Goal: Transaction & Acquisition: Purchase product/service

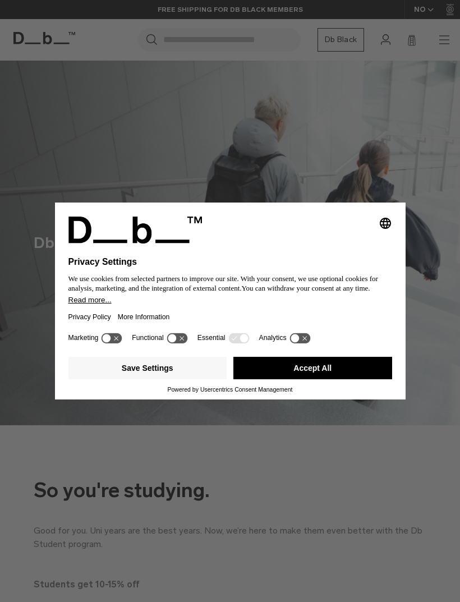
click at [193, 372] on button "Save Settings" at bounding box center [147, 368] width 159 height 22
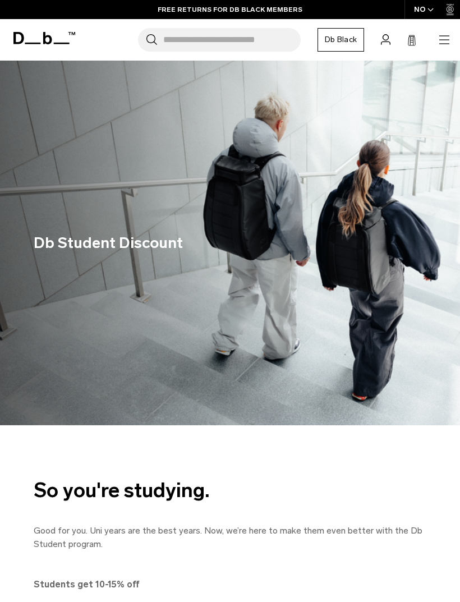
click at [260, 39] on input "Search for Bags, Luggage..." at bounding box center [231, 40] width 137 height 24
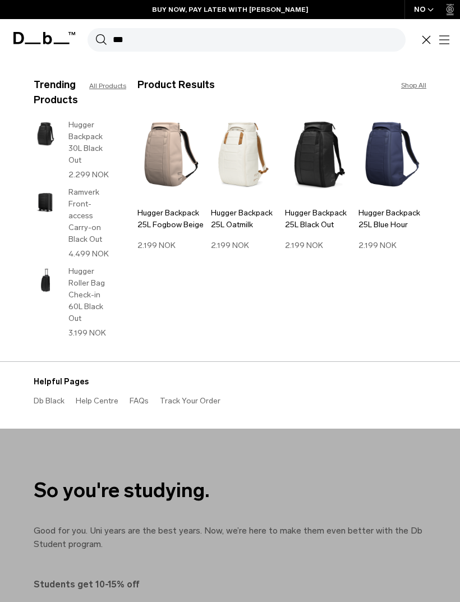
type input "**"
click at [317, 154] on img at bounding box center [319, 153] width 68 height 91
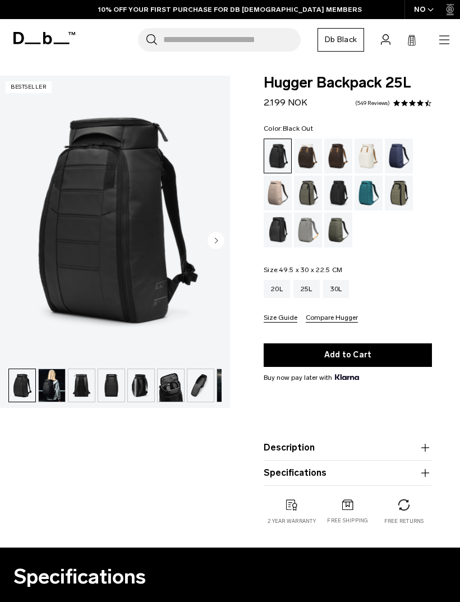
click at [285, 145] on div "Black Out" at bounding box center [277, 156] width 27 height 34
click at [59, 394] on img "button" at bounding box center [52, 385] width 26 height 33
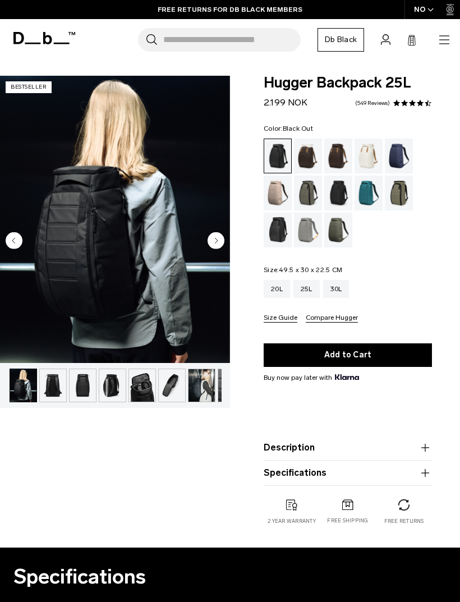
scroll to position [0, 30]
click at [341, 291] on div "30L" at bounding box center [336, 289] width 26 height 18
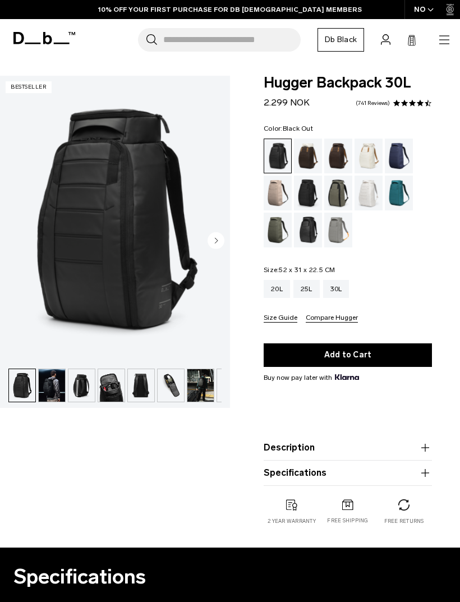
click at [44, 392] on img "button" at bounding box center [52, 385] width 26 height 33
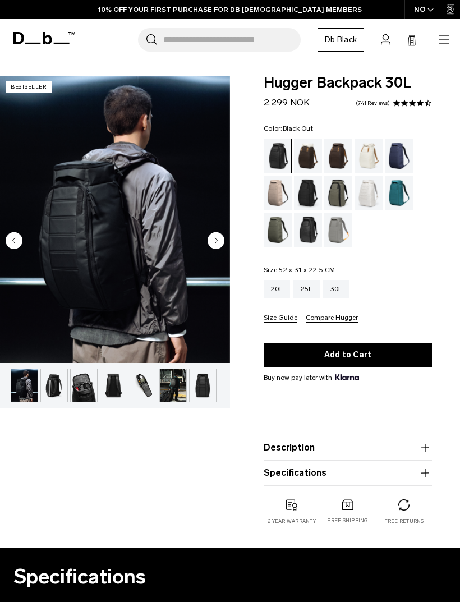
scroll to position [0, 30]
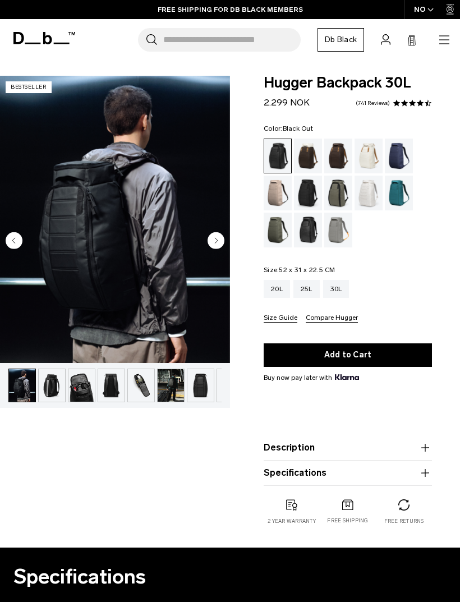
click at [212, 249] on button "Next slide" at bounding box center [215, 241] width 17 height 19
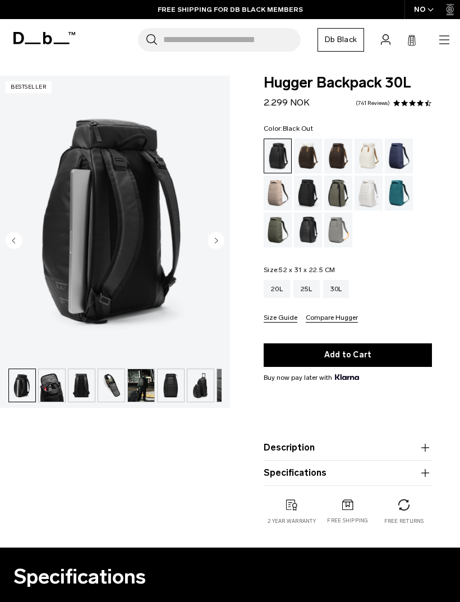
click at [213, 239] on circle "Next slide" at bounding box center [215, 240] width 17 height 17
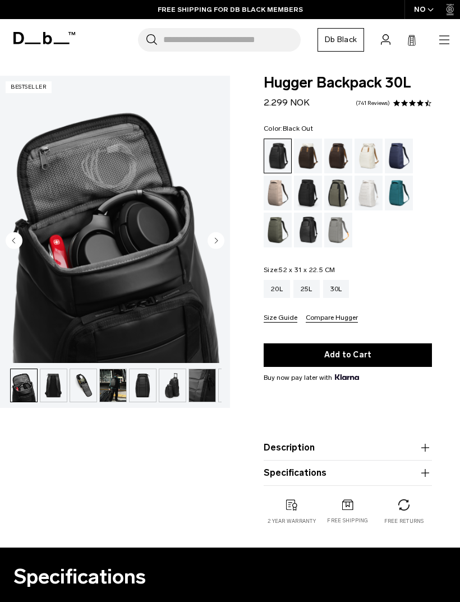
scroll to position [0, 89]
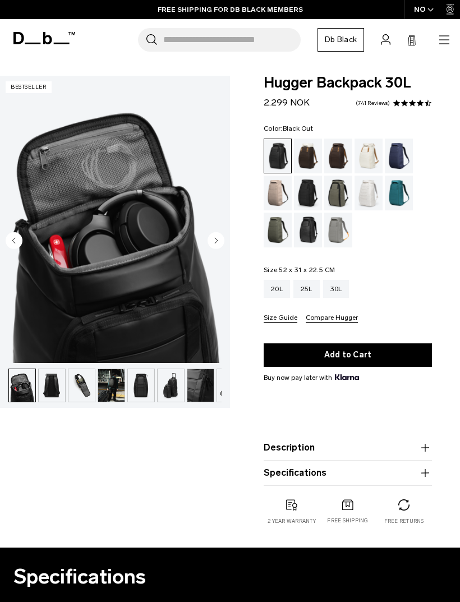
click at [214, 239] on circle "Next slide" at bounding box center [215, 240] width 17 height 17
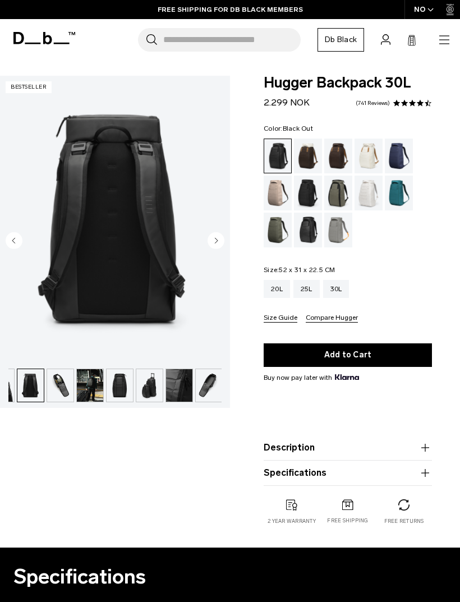
scroll to position [0, 112]
click at [212, 237] on circle "Next slide" at bounding box center [215, 240] width 17 height 17
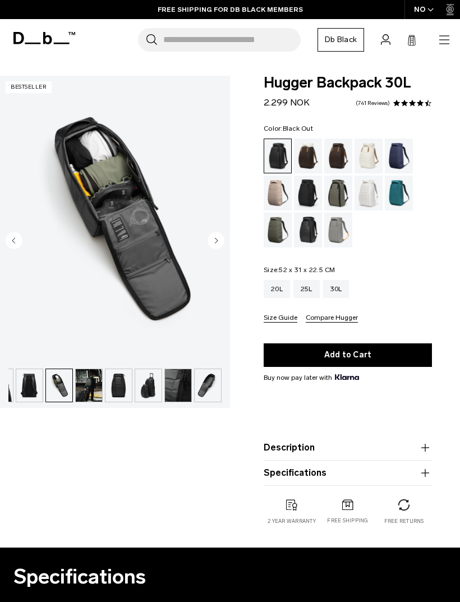
click at [215, 235] on circle "Next slide" at bounding box center [215, 240] width 17 height 17
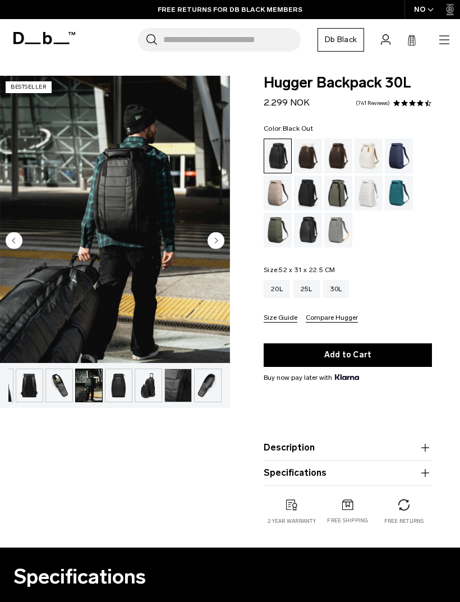
click at [216, 239] on icon "Next slide" at bounding box center [216, 240] width 3 height 5
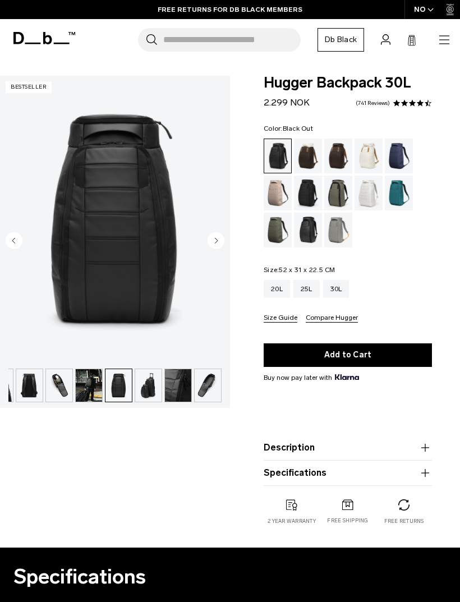
click at [216, 239] on icon "Next slide" at bounding box center [216, 240] width 3 height 5
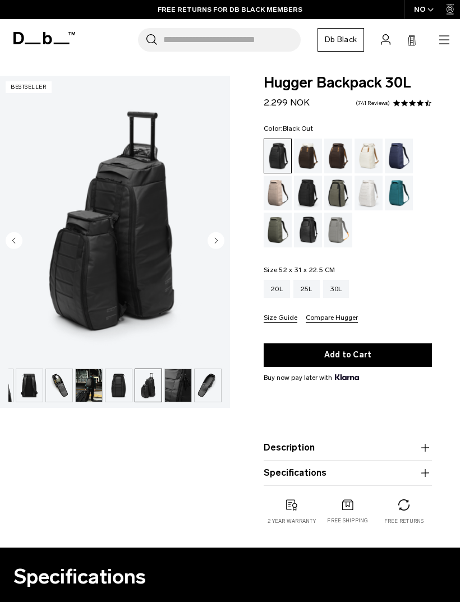
click at [219, 235] on circle "Next slide" at bounding box center [215, 240] width 17 height 17
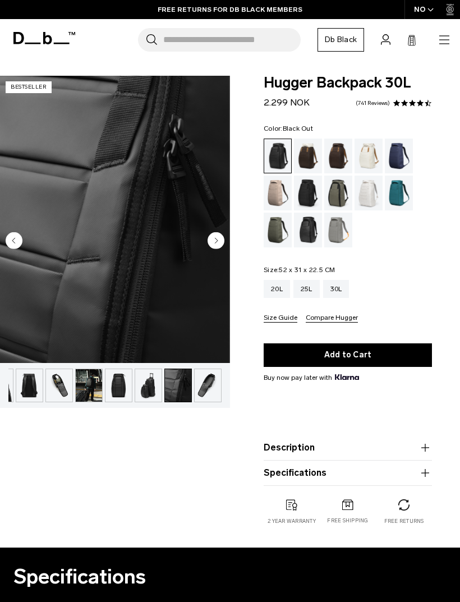
click at [217, 239] on circle "Next slide" at bounding box center [215, 240] width 17 height 17
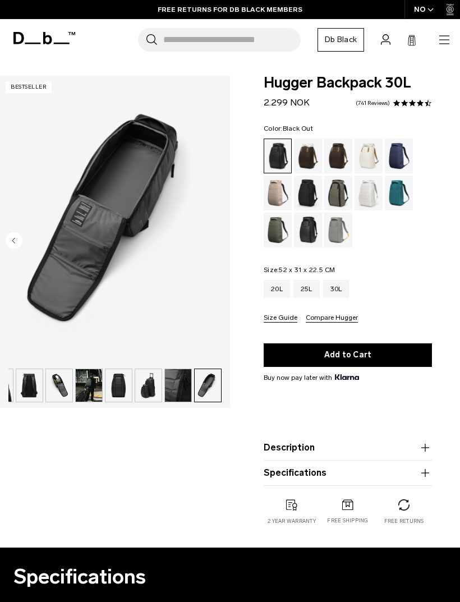
click at [216, 238] on img "11 / 11" at bounding box center [115, 219] width 230 height 287
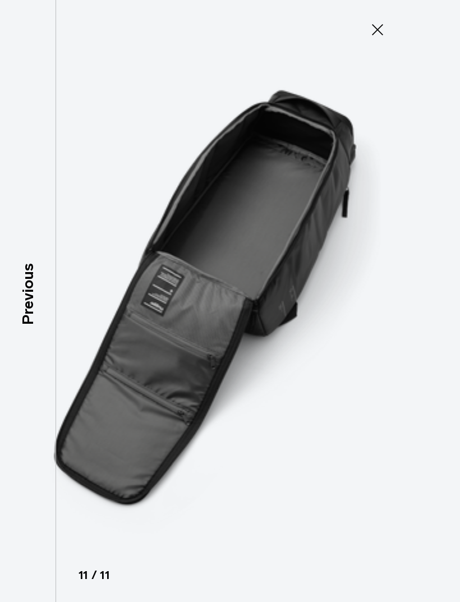
click at [374, 35] on icon at bounding box center [377, 30] width 18 height 18
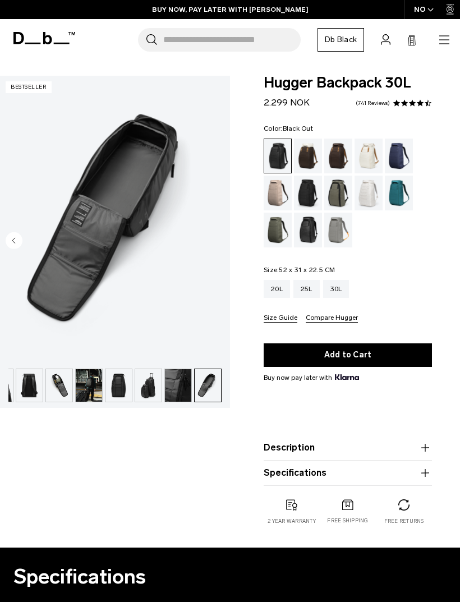
click at [22, 242] on circle "Previous slide" at bounding box center [14, 240] width 17 height 17
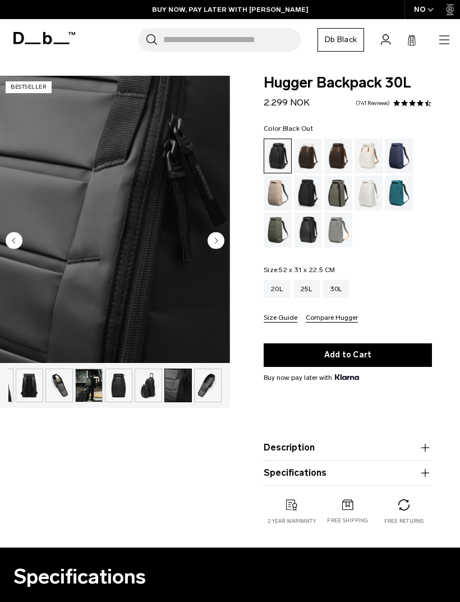
click at [21, 243] on circle "Previous slide" at bounding box center [14, 240] width 17 height 17
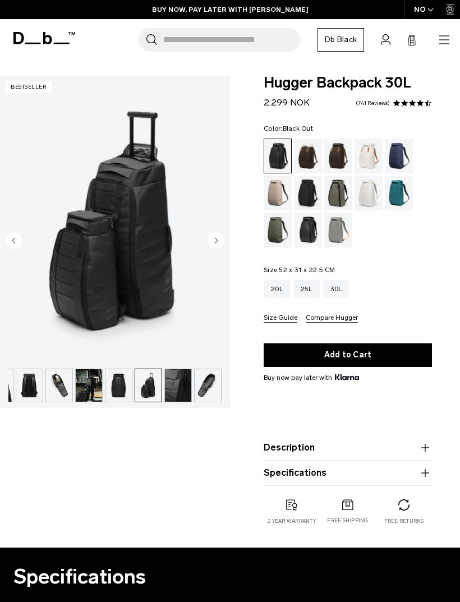
click at [17, 238] on circle "Previous slide" at bounding box center [14, 240] width 17 height 17
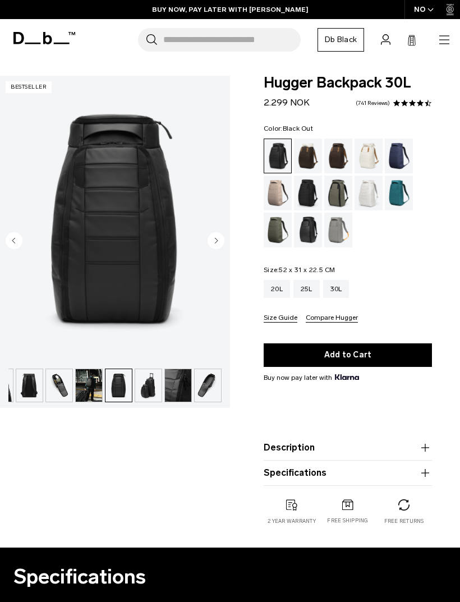
click at [19, 238] on circle "Previous slide" at bounding box center [14, 240] width 17 height 17
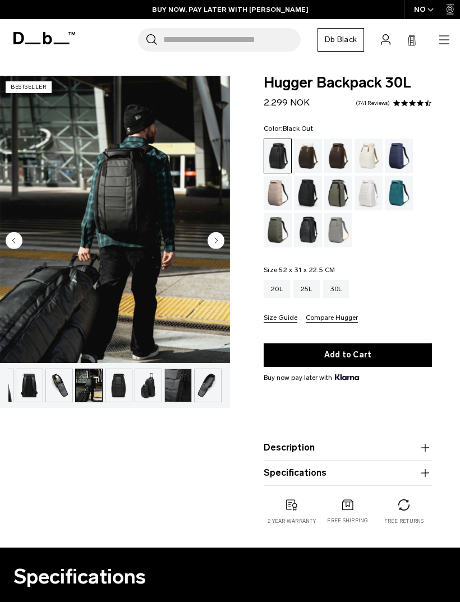
click at [22, 241] on circle "Previous slide" at bounding box center [14, 240] width 17 height 17
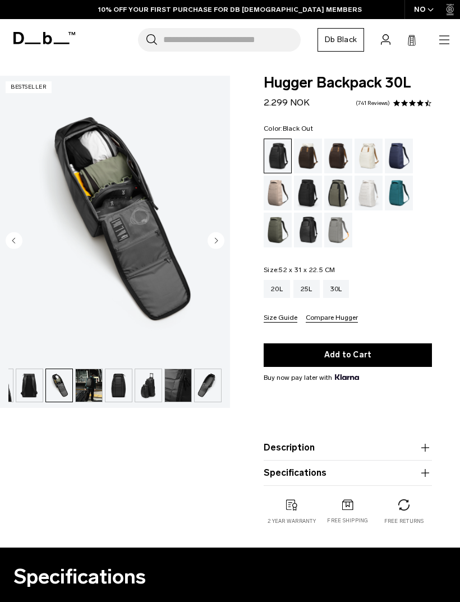
click at [18, 239] on circle "Previous slide" at bounding box center [14, 240] width 17 height 17
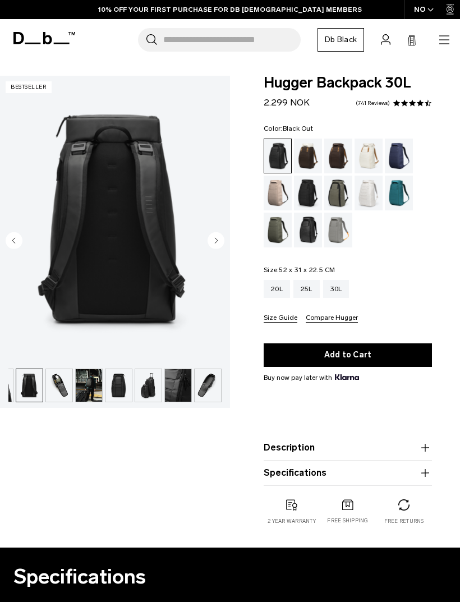
click at [17, 237] on circle "Previous slide" at bounding box center [14, 240] width 17 height 17
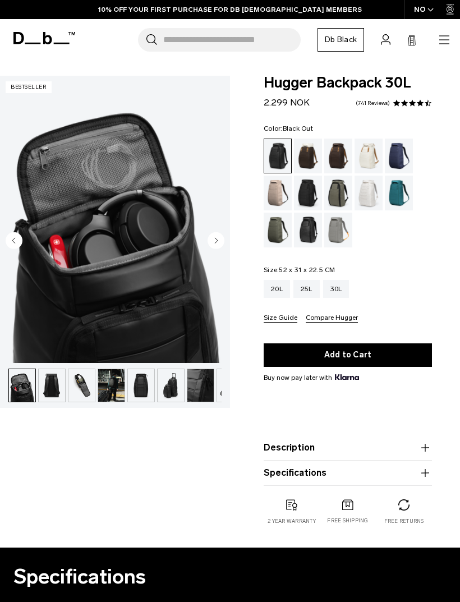
click at [18, 237] on circle "Previous slide" at bounding box center [14, 240] width 17 height 17
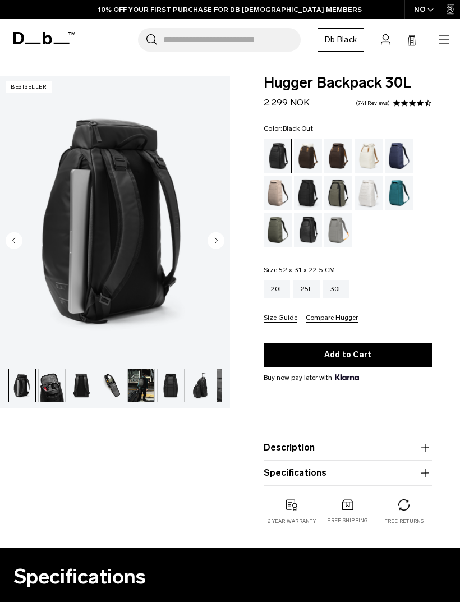
click at [19, 233] on icon "Previous slide" at bounding box center [14, 240] width 17 height 17
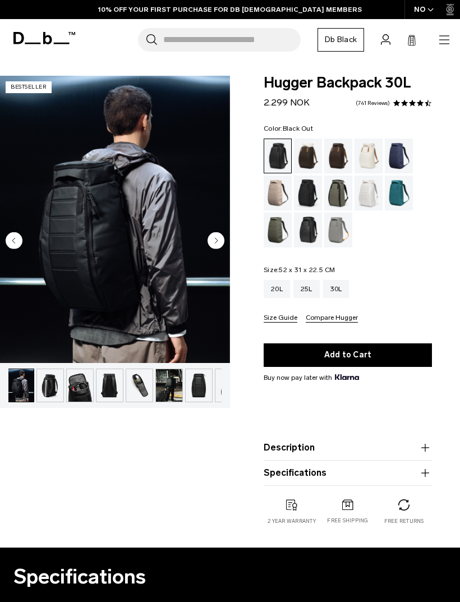
scroll to position [0, 30]
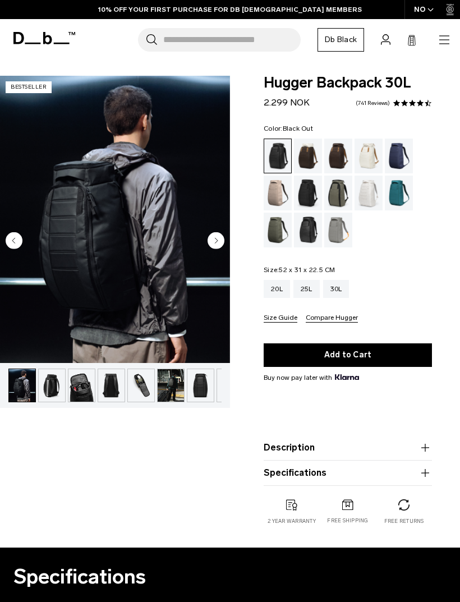
click at [20, 239] on circle "Previous slide" at bounding box center [14, 240] width 17 height 17
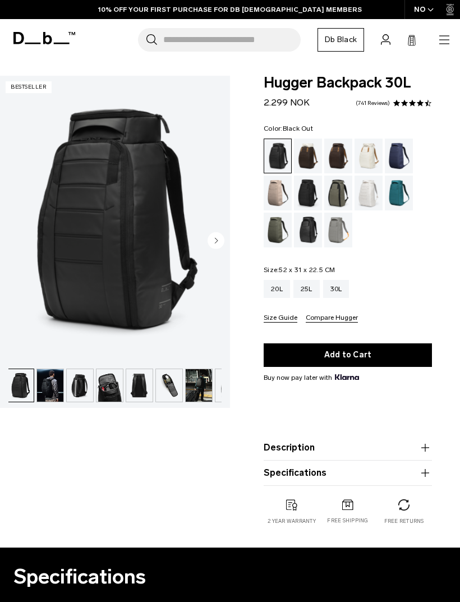
scroll to position [0, 0]
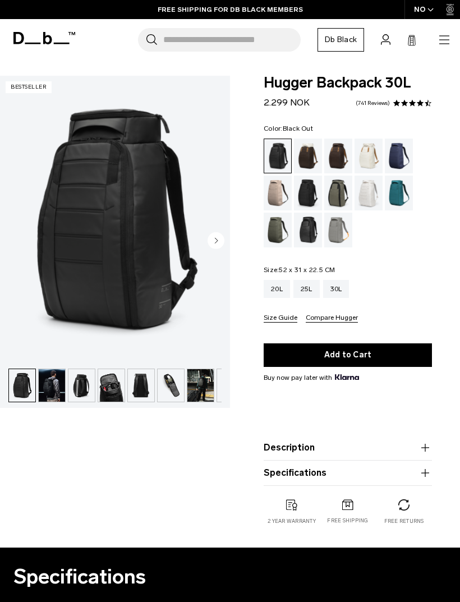
click at [16, 227] on img "1 / 11" at bounding box center [115, 219] width 230 height 287
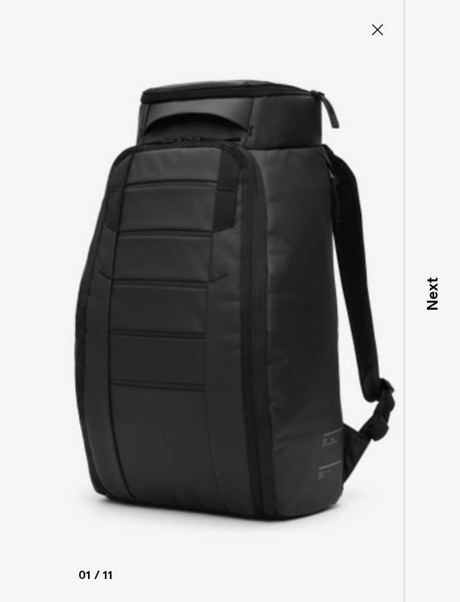
click at [368, 36] on icon at bounding box center [377, 30] width 18 height 18
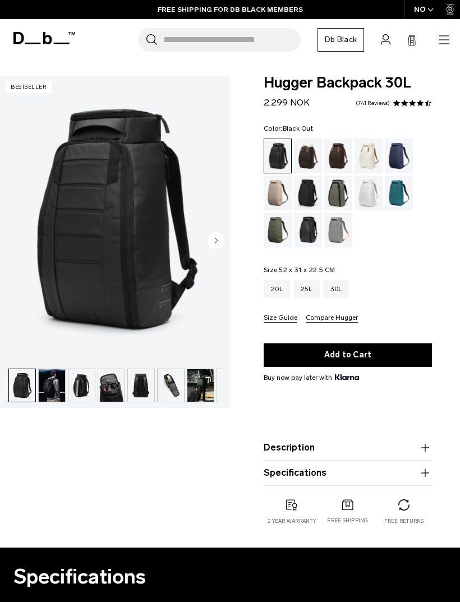
click at [226, 245] on img "1 / 11" at bounding box center [115, 219] width 230 height 287
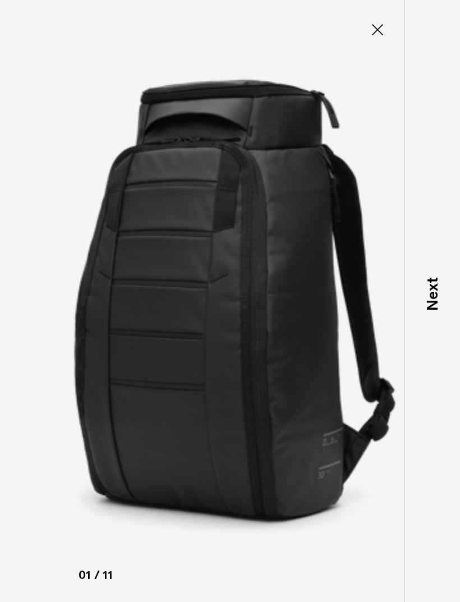
click at [376, 38] on icon at bounding box center [377, 30] width 18 height 18
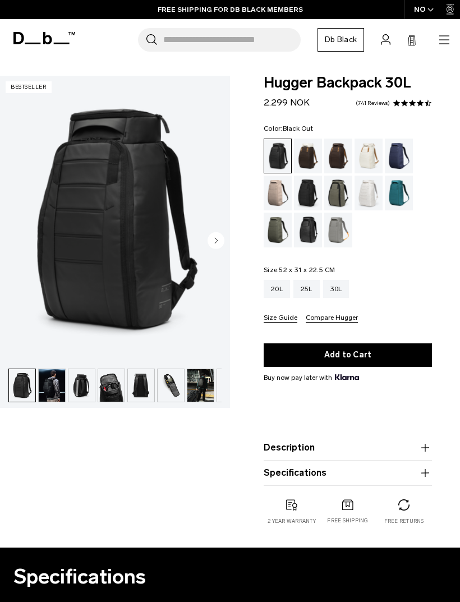
click at [223, 245] on circle "Next slide" at bounding box center [215, 240] width 17 height 17
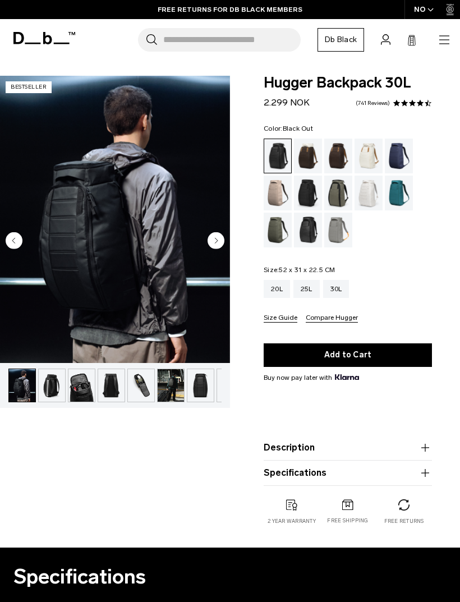
click at [221, 243] on circle "Next slide" at bounding box center [215, 240] width 17 height 17
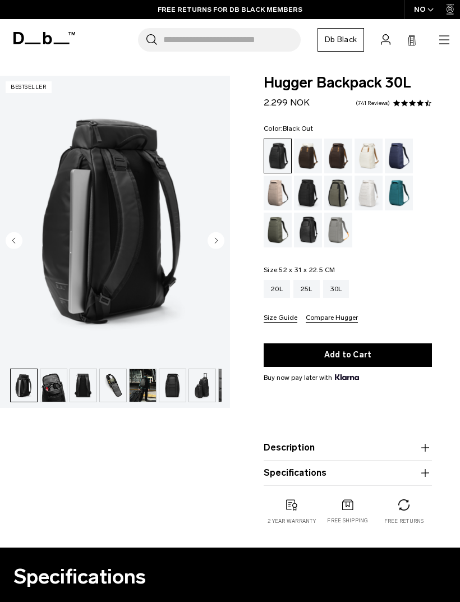
scroll to position [0, 59]
